Goal: Check status: Check status

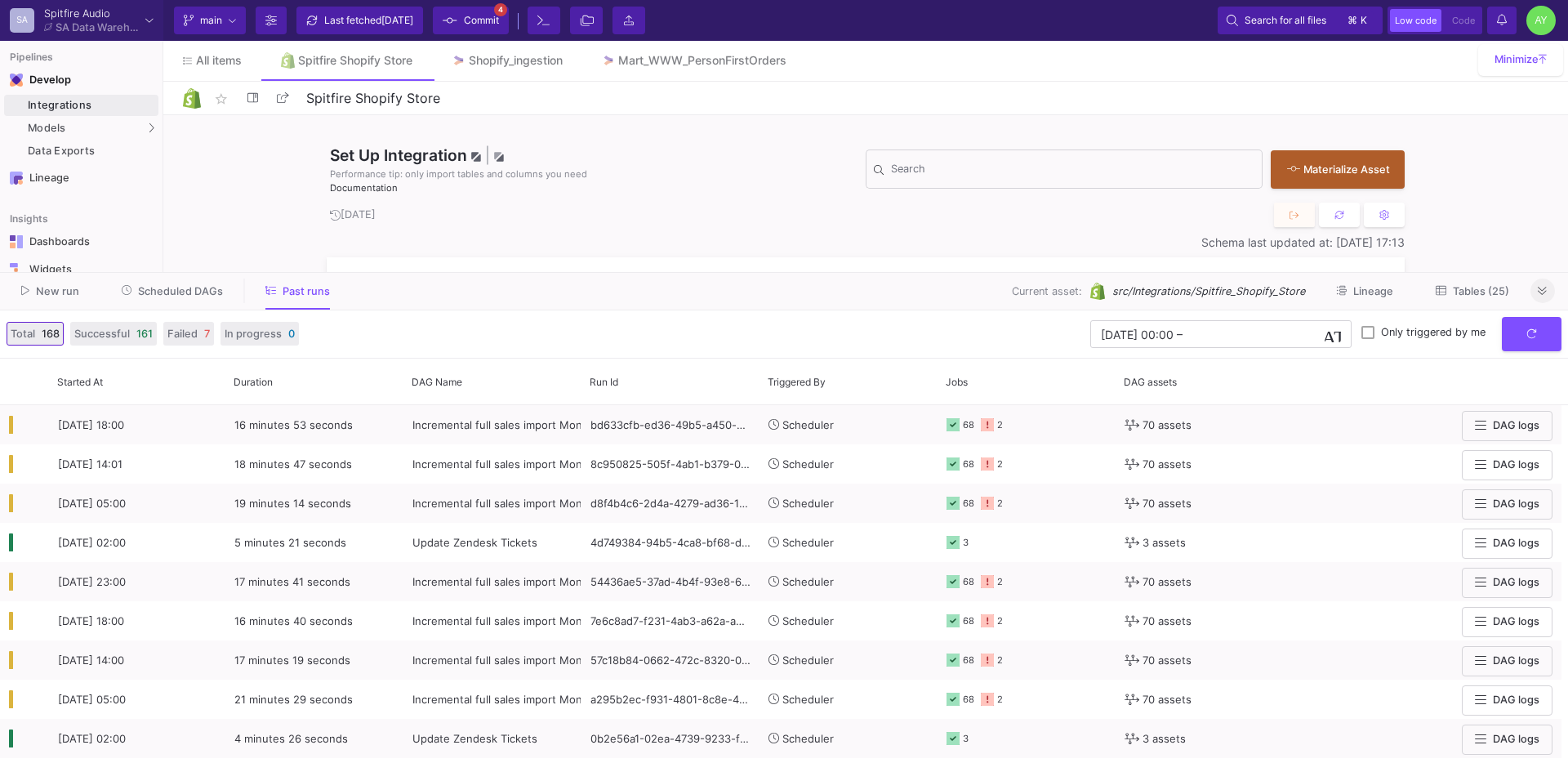
click at [1547, 298] on button at bounding box center [1543, 290] width 24 height 24
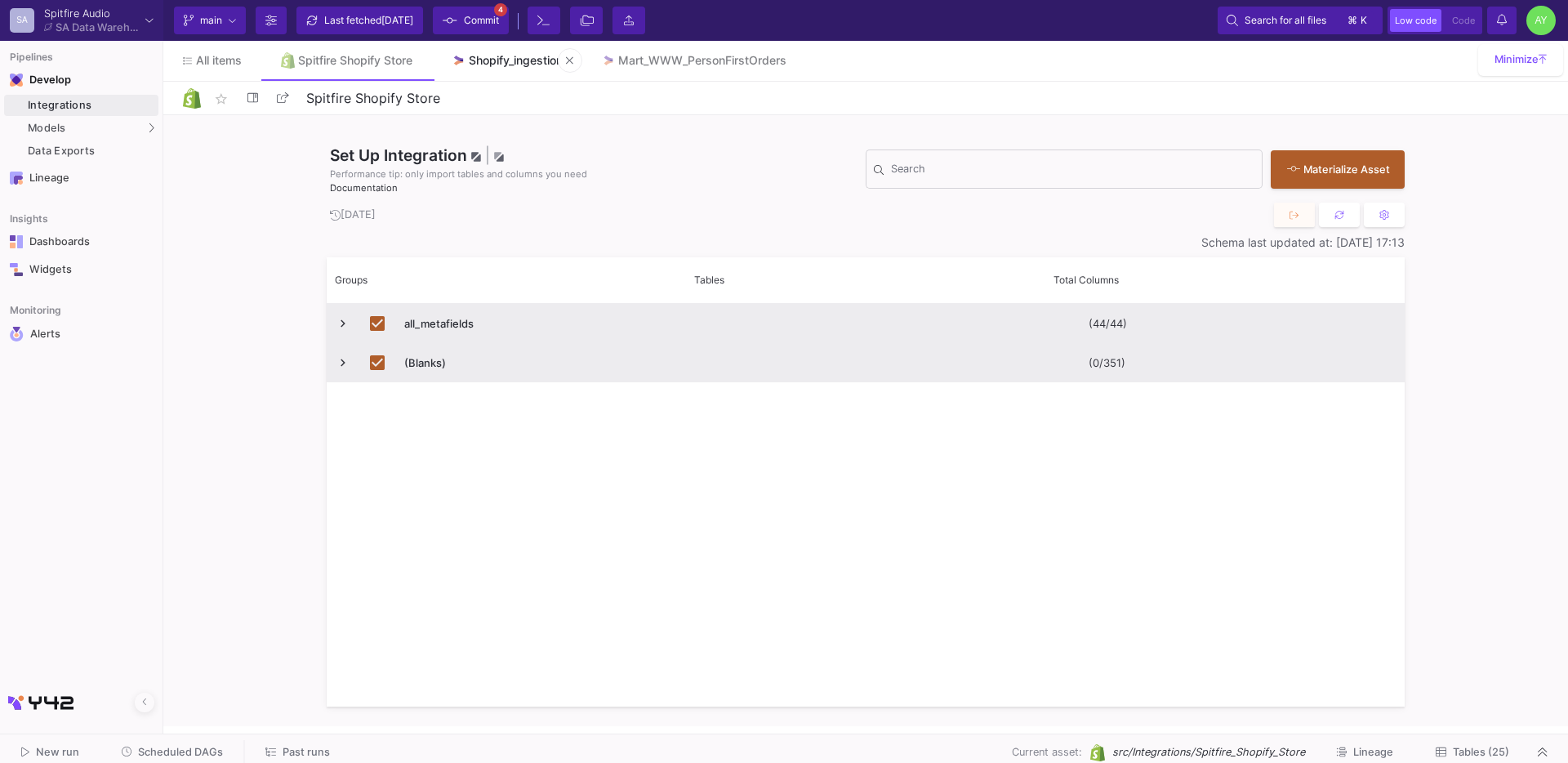
click at [485, 66] on div "Shopify_ingestion" at bounding box center [515, 61] width 94 height 14
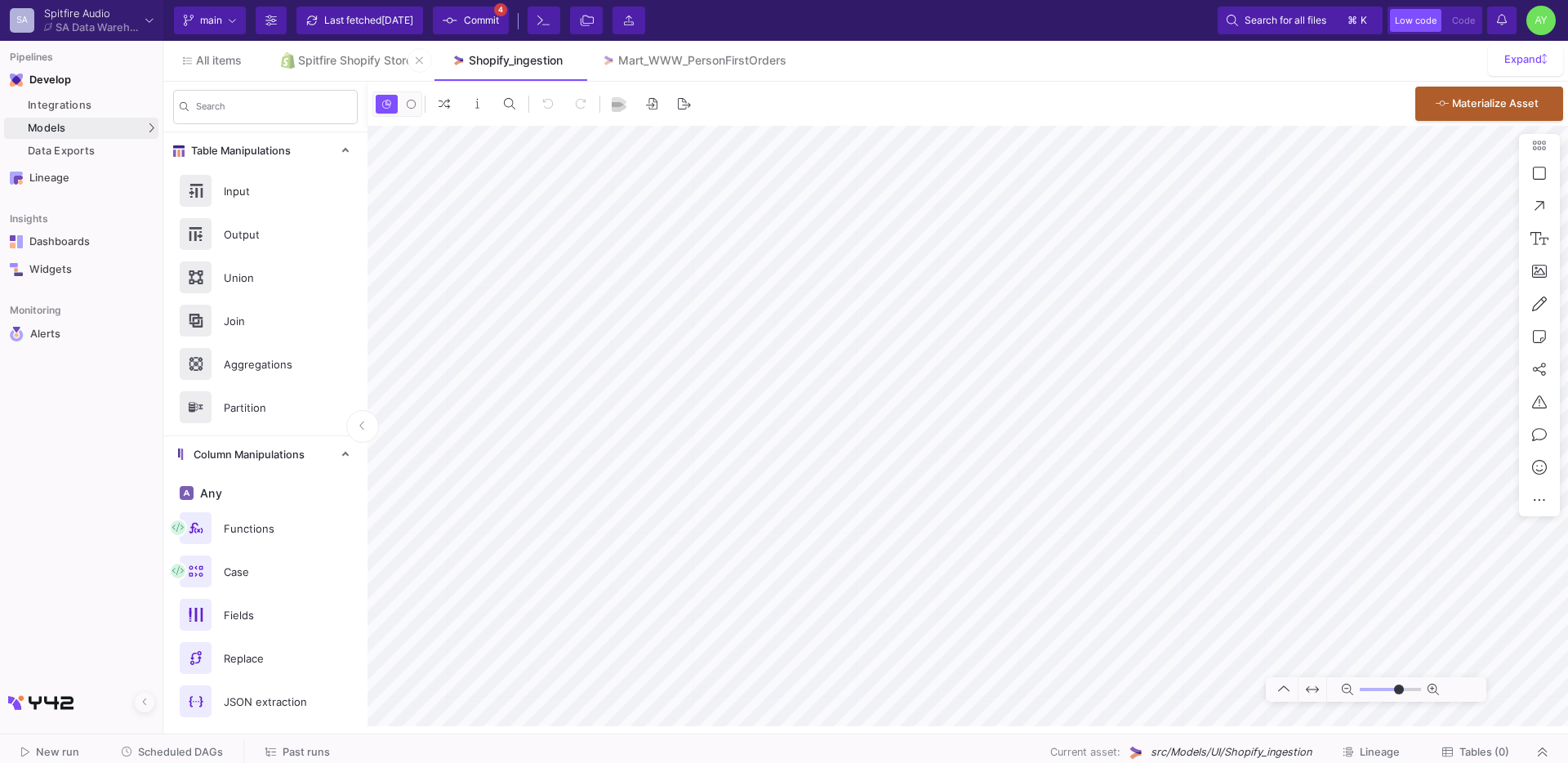
type input "-23"
click at [329, 61] on div "Spitfire Shopify Store" at bounding box center [355, 61] width 114 height 14
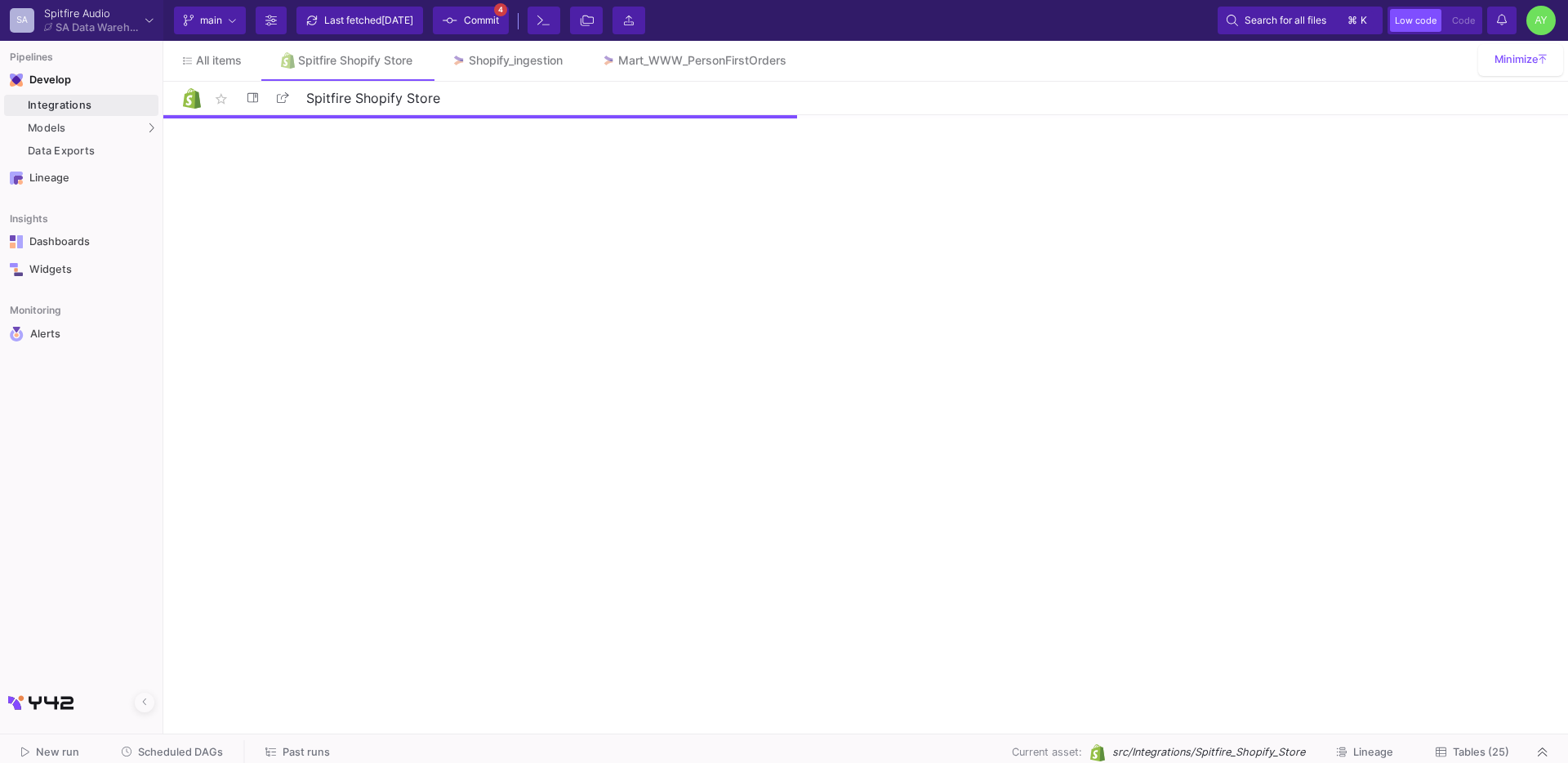
click at [1456, 755] on span "Tables (25)" at bounding box center [1481, 751] width 56 height 13
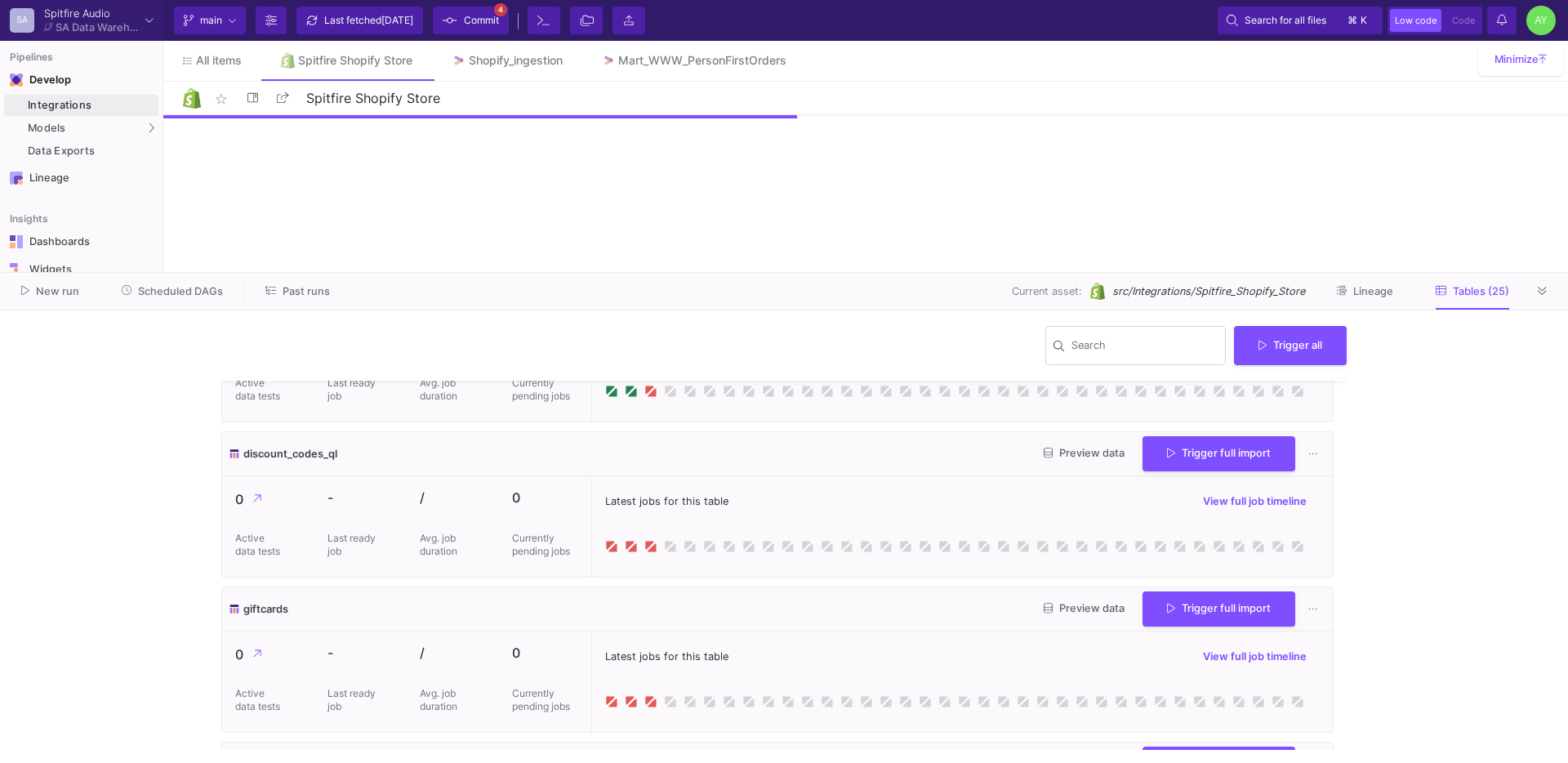
scroll to position [1055, 0]
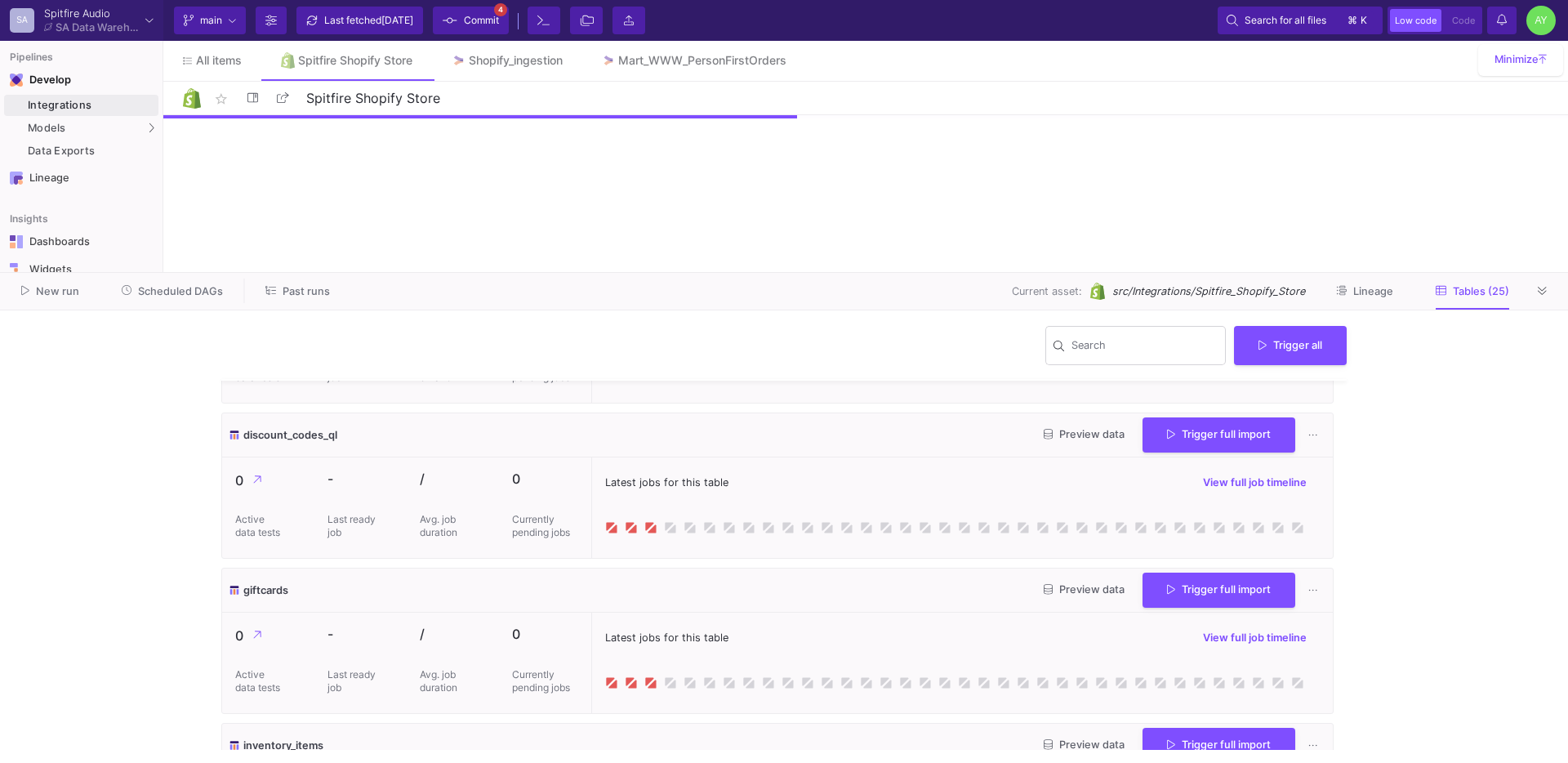
click at [1084, 437] on span "Preview data" at bounding box center [1085, 434] width 81 height 13
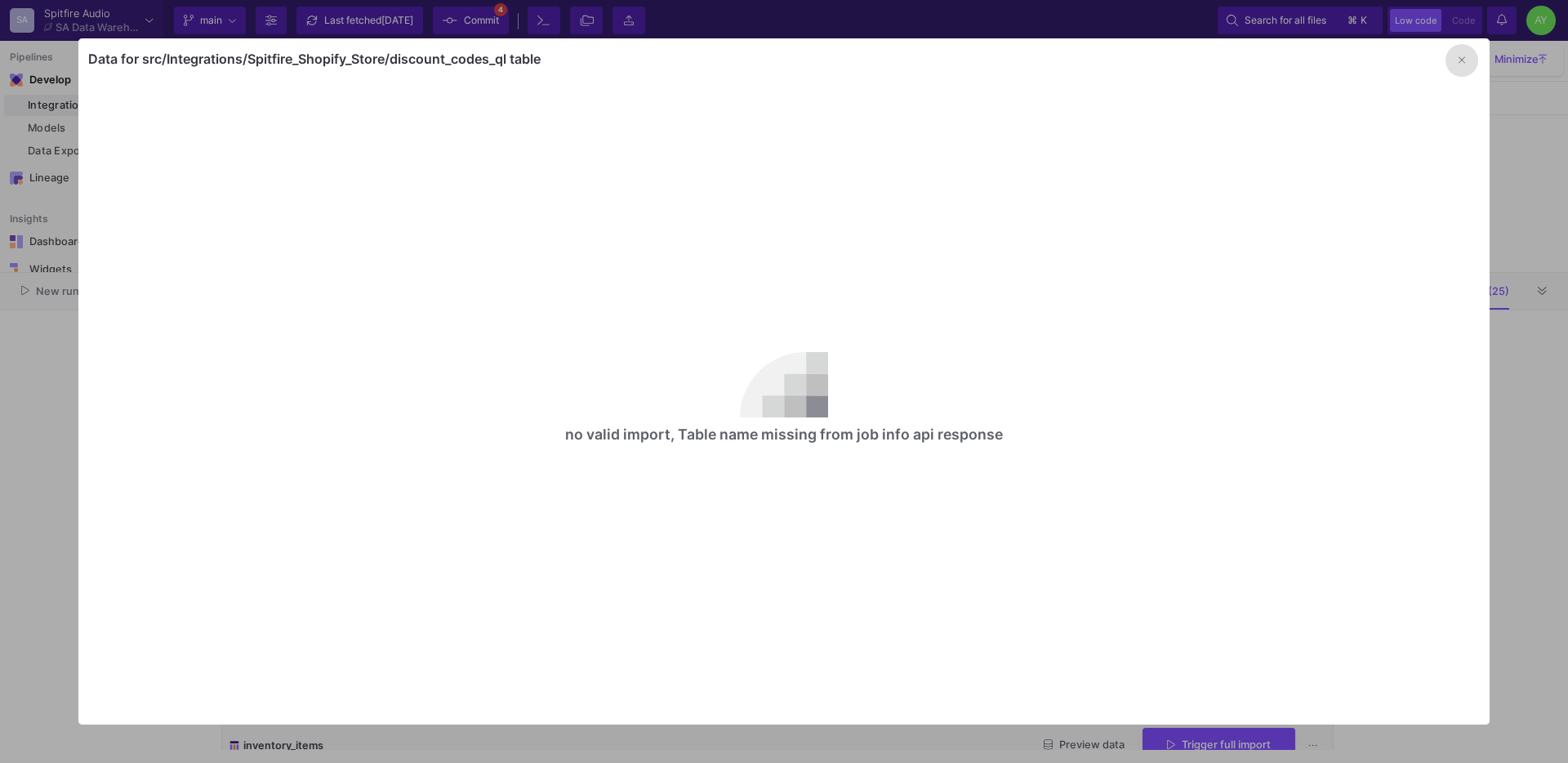
click at [1471, 59] on button "button" at bounding box center [1463, 61] width 33 height 33
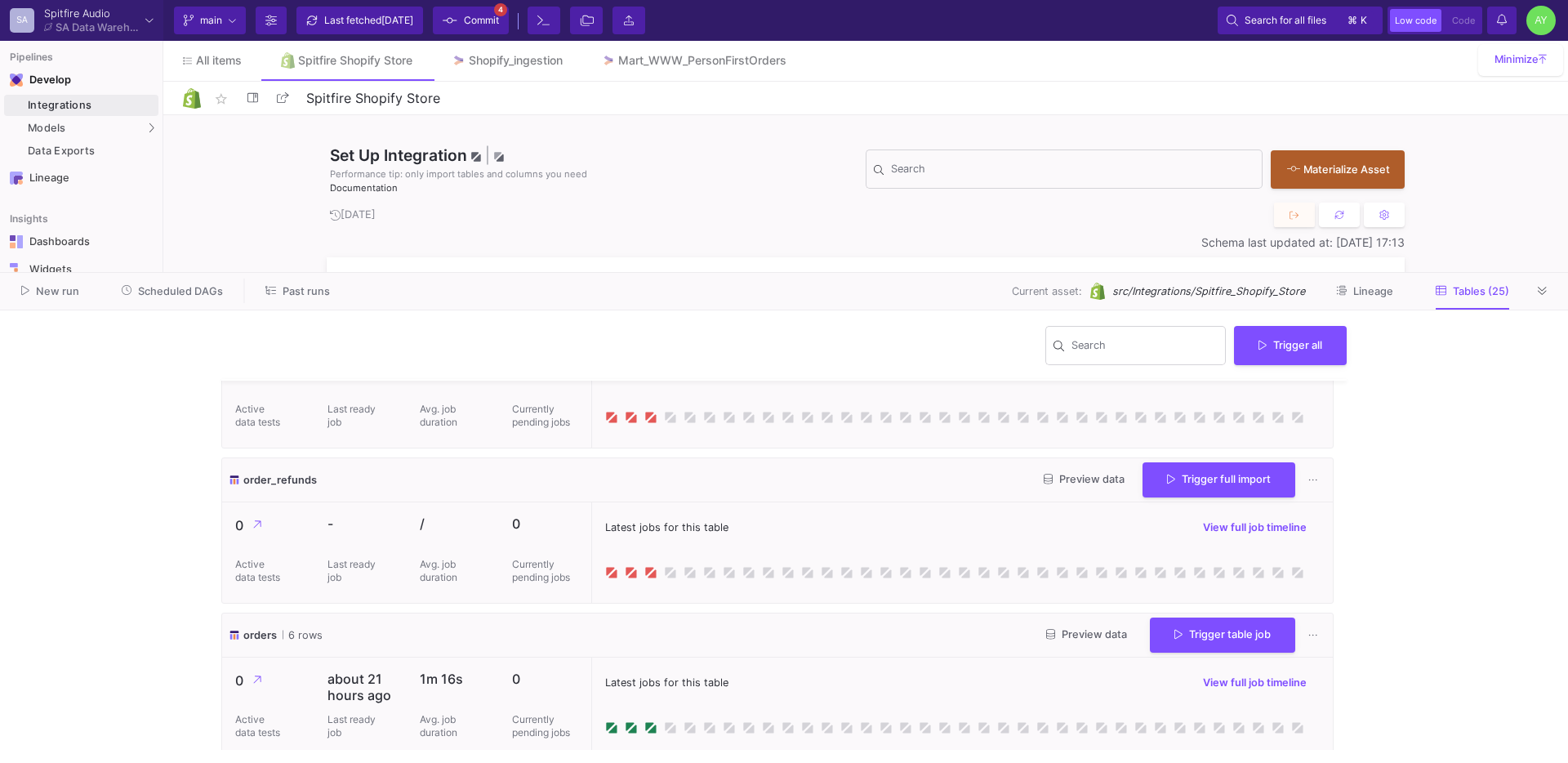
scroll to position [2788, 0]
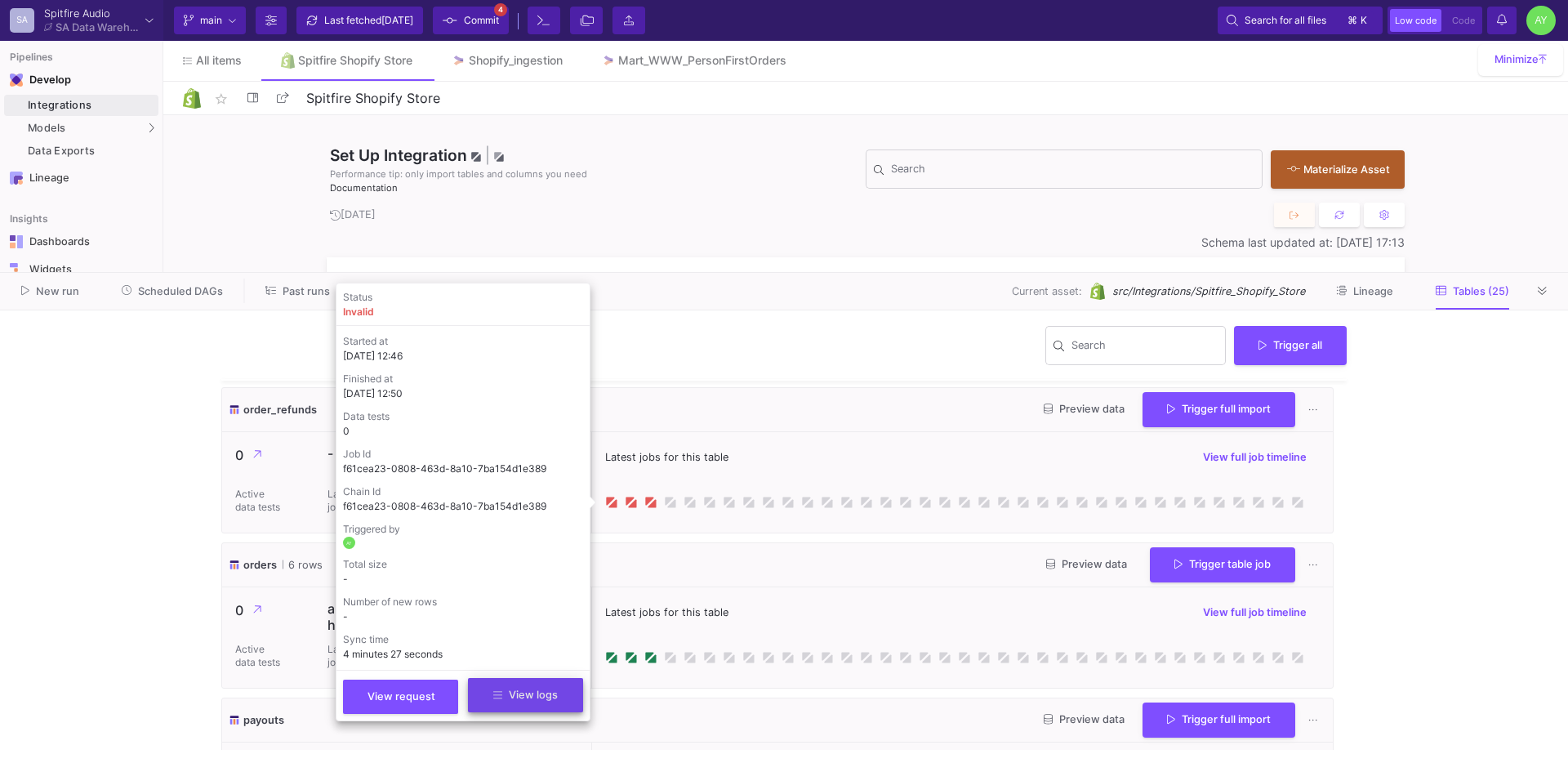
click at [511, 703] on button "View logs" at bounding box center [525, 694] width 115 height 34
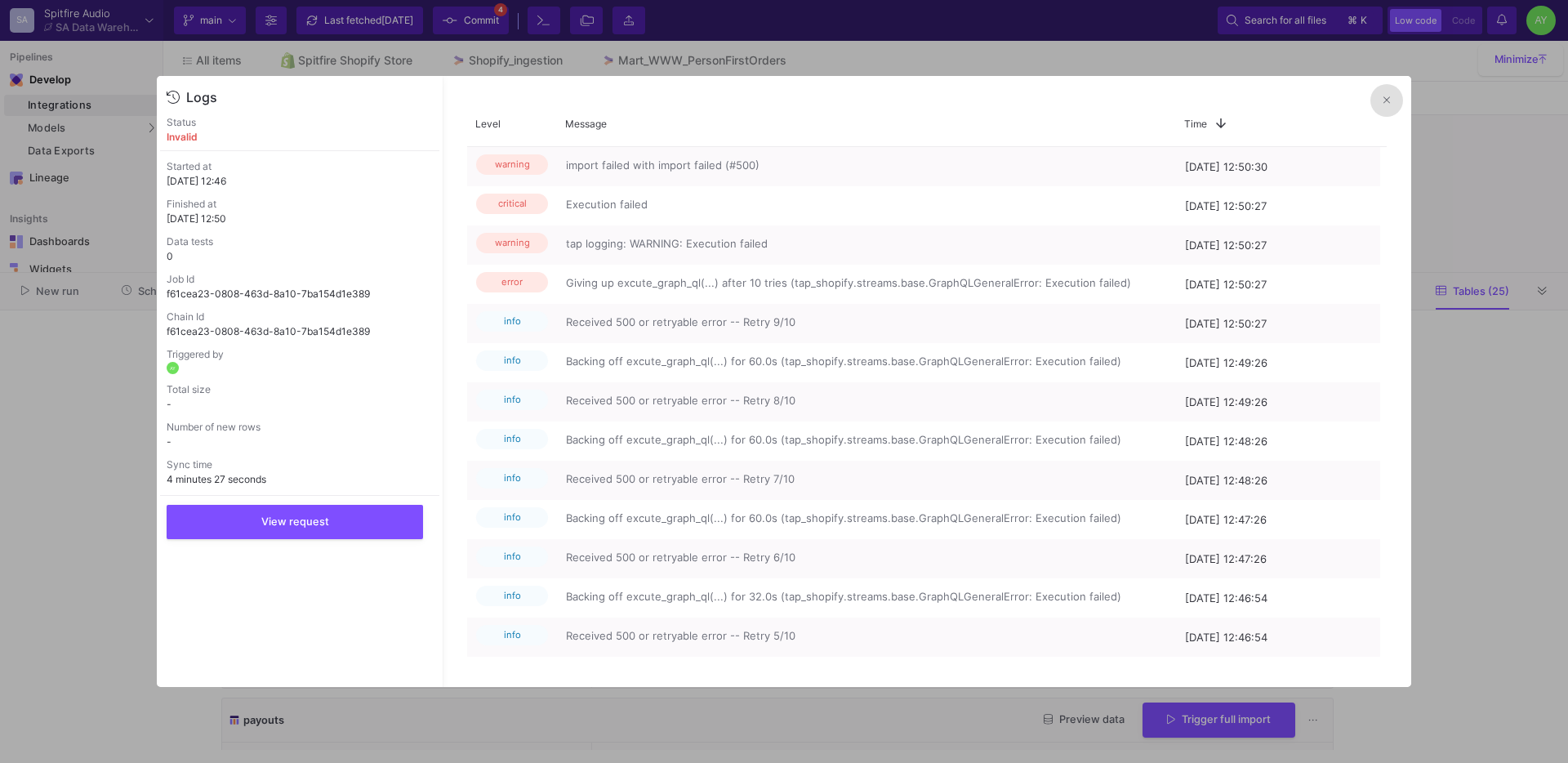
click at [1389, 101] on icon at bounding box center [1386, 100] width 7 height 11
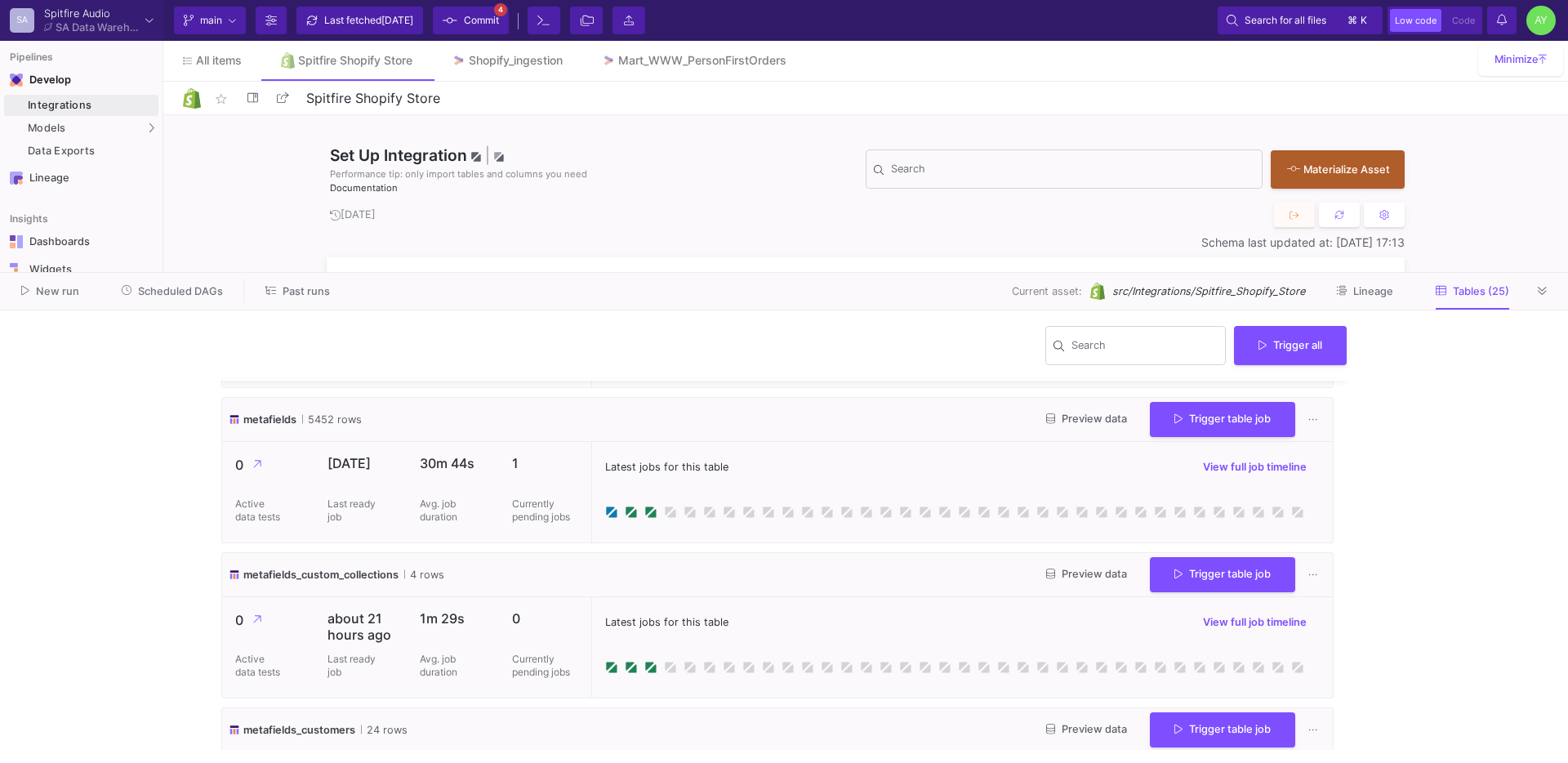
scroll to position [1850, 0]
